Goal: Transaction & Acquisition: Register for event/course

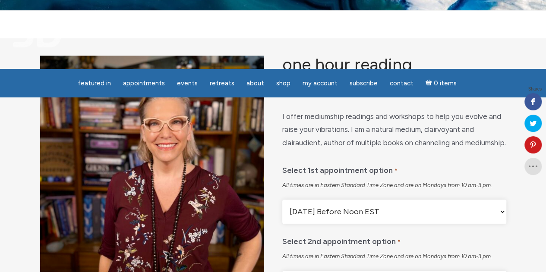
scroll to position [59, 0]
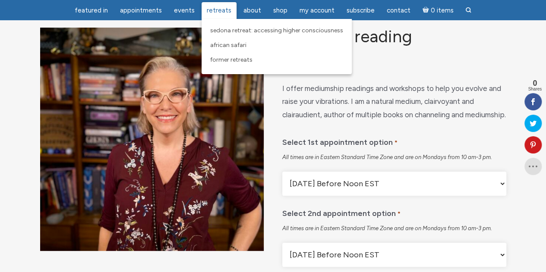
click at [215, 17] on link "Retreats" at bounding box center [219, 10] width 35 height 17
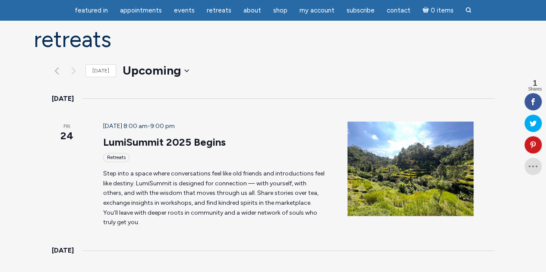
scroll to position [63, 0]
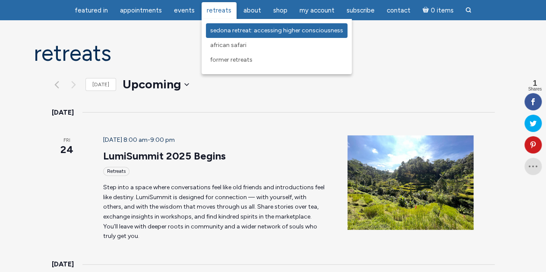
click at [218, 35] on link "Sedona Retreat: Accessing Higher Consciousness" at bounding box center [277, 30] width 142 height 15
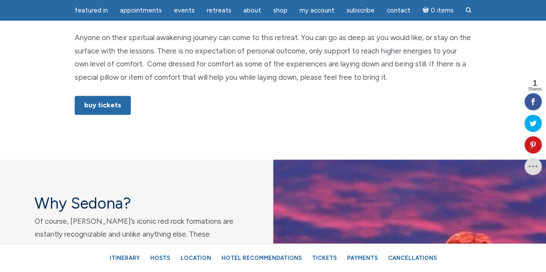
scroll to position [559, 0]
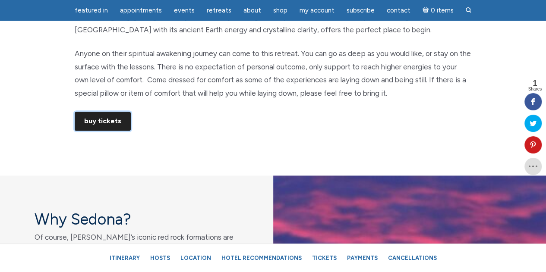
click at [83, 112] on link "Buy Tickets" at bounding box center [103, 121] width 56 height 19
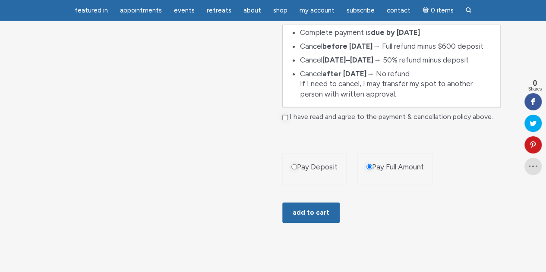
scroll to position [606, 0]
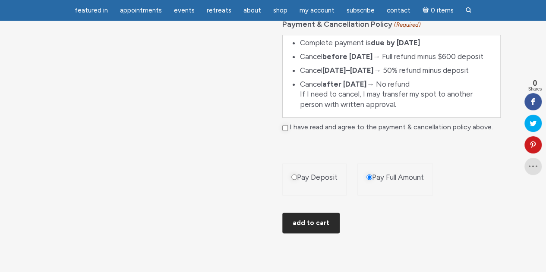
click at [325, 225] on button "Add to cart" at bounding box center [310, 223] width 57 height 21
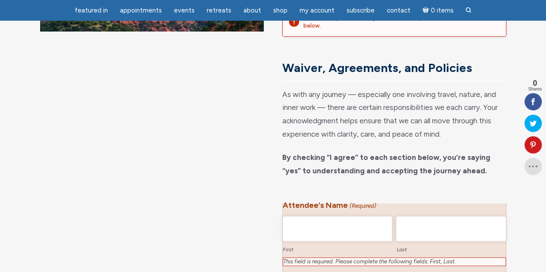
scroll to position [249, 0]
click at [353, 229] on input "First" at bounding box center [337, 228] width 109 height 25
type input "Genevieve"
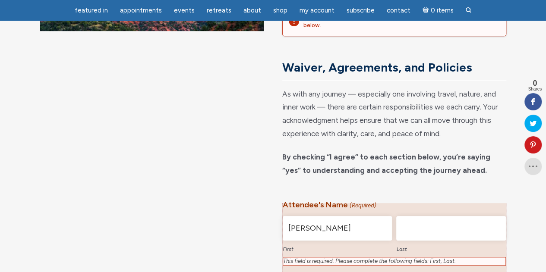
type input "Robinson"
type input "genrob74@gmail.com"
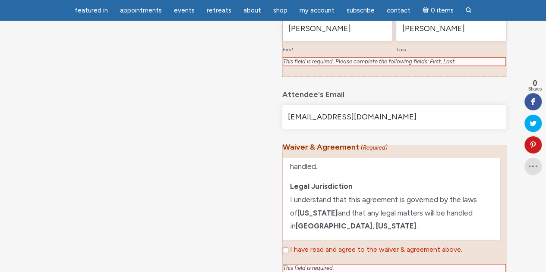
scroll to position [507, 0]
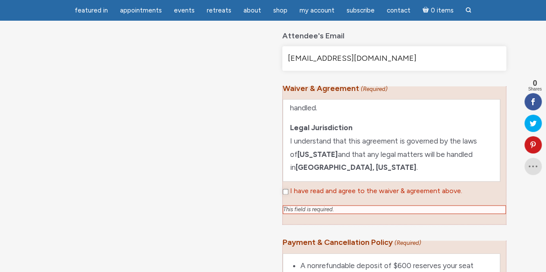
click at [286, 192] on input "I have read and agree to the waiver & agreement above." at bounding box center [286, 192] width 6 height 6
checkbox input "true"
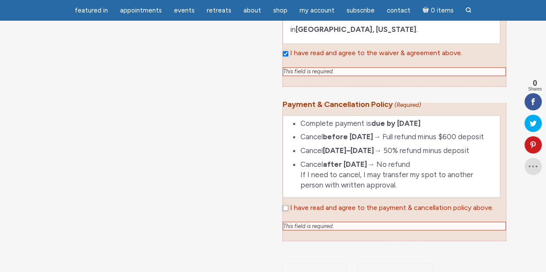
scroll to position [651, 0]
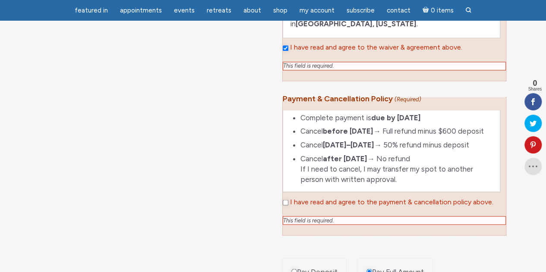
click at [284, 203] on input "I have read and agree to the payment & cancellation policy above." at bounding box center [286, 203] width 6 height 6
checkbox input "true"
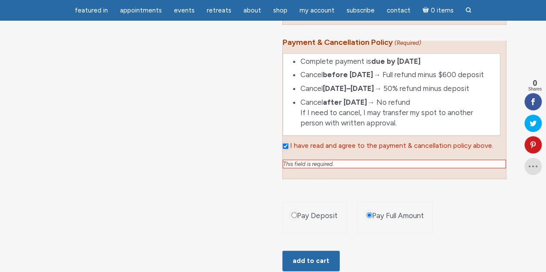
scroll to position [709, 0]
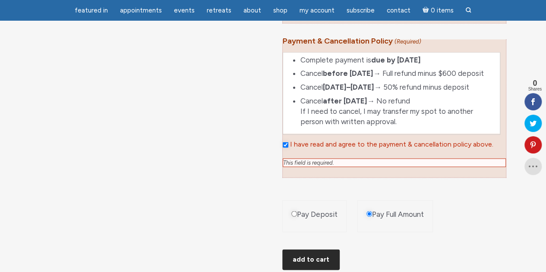
click at [325, 253] on button "Add to cart" at bounding box center [310, 259] width 57 height 21
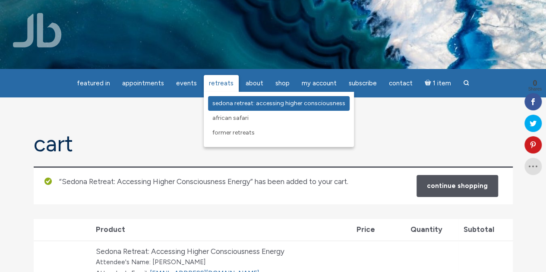
click at [221, 103] on span "Sedona Retreat: Accessing Higher Consciousness" at bounding box center [278, 103] width 133 height 7
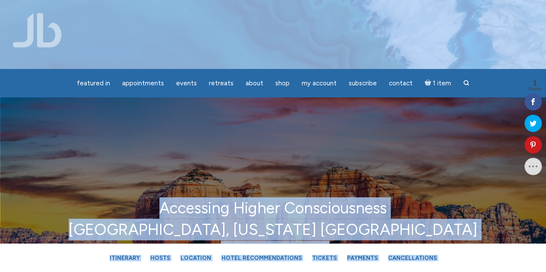
drag, startPoint x: 471, startPoint y: 64, endPoint x: 443, endPoint y: -20, distance: 89.1
